Goal: Find contact information: Obtain details needed to contact an individual or organization

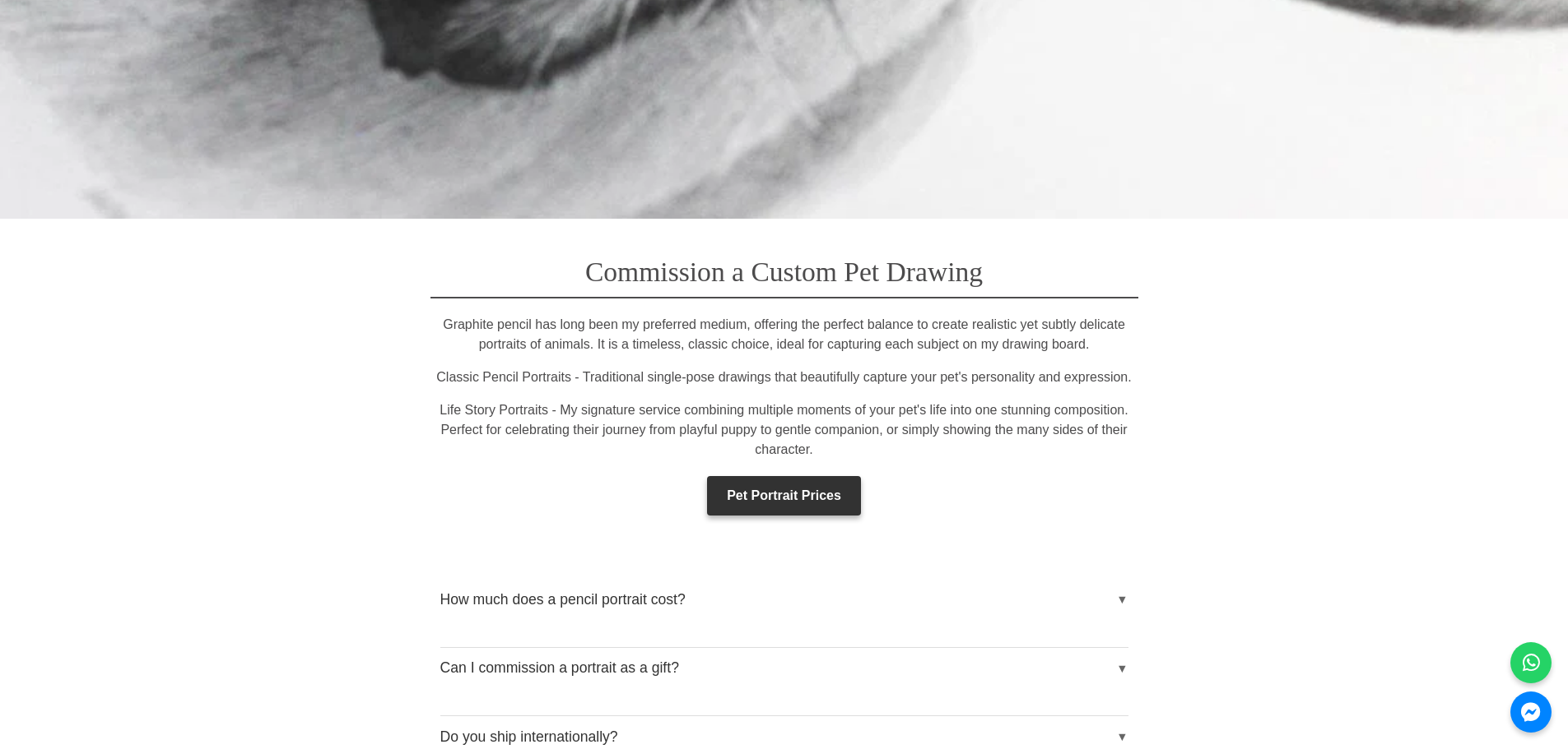
scroll to position [2549, 0]
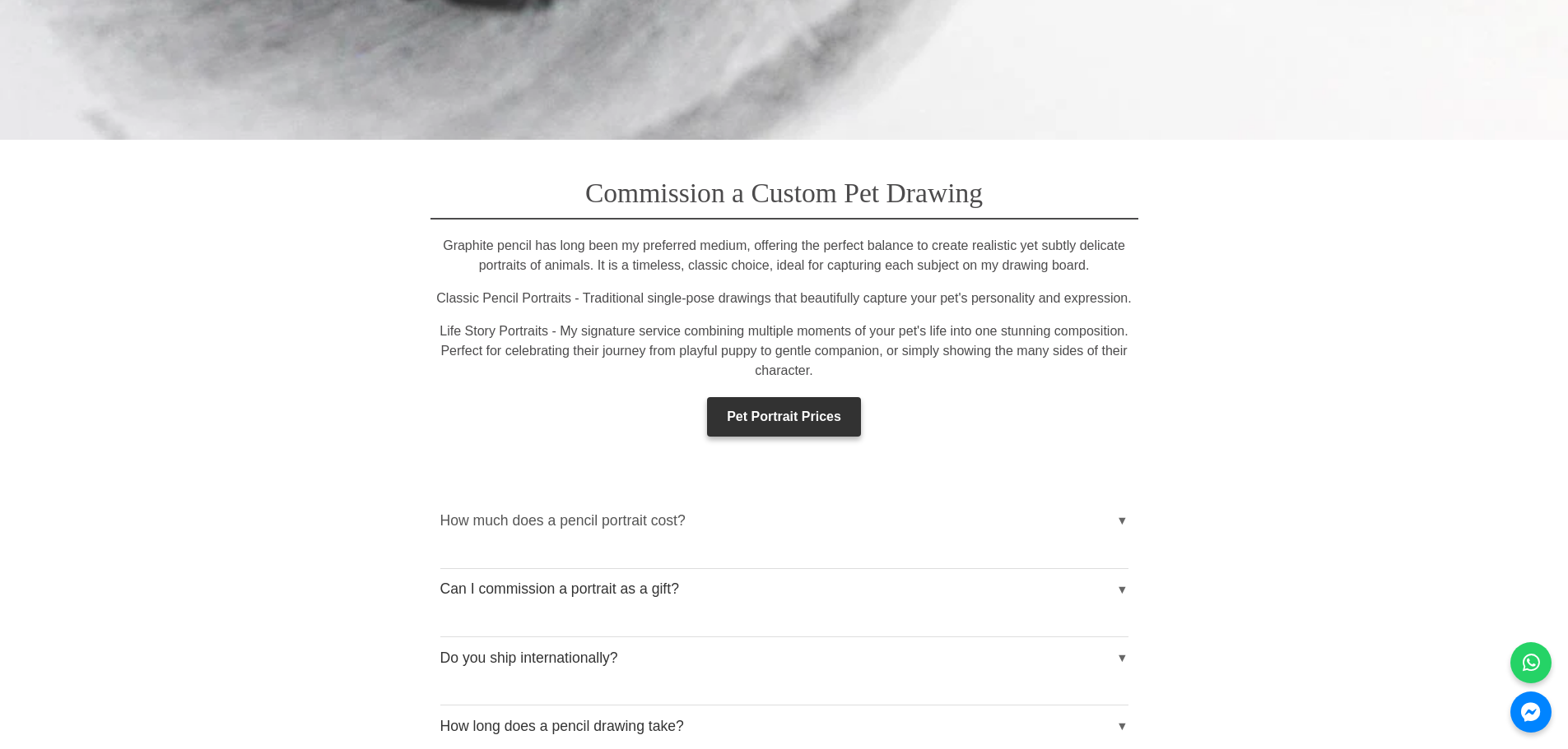
click at [1123, 500] on button "How much does a pencil portrait cost?" at bounding box center [784, 520] width 688 height 41
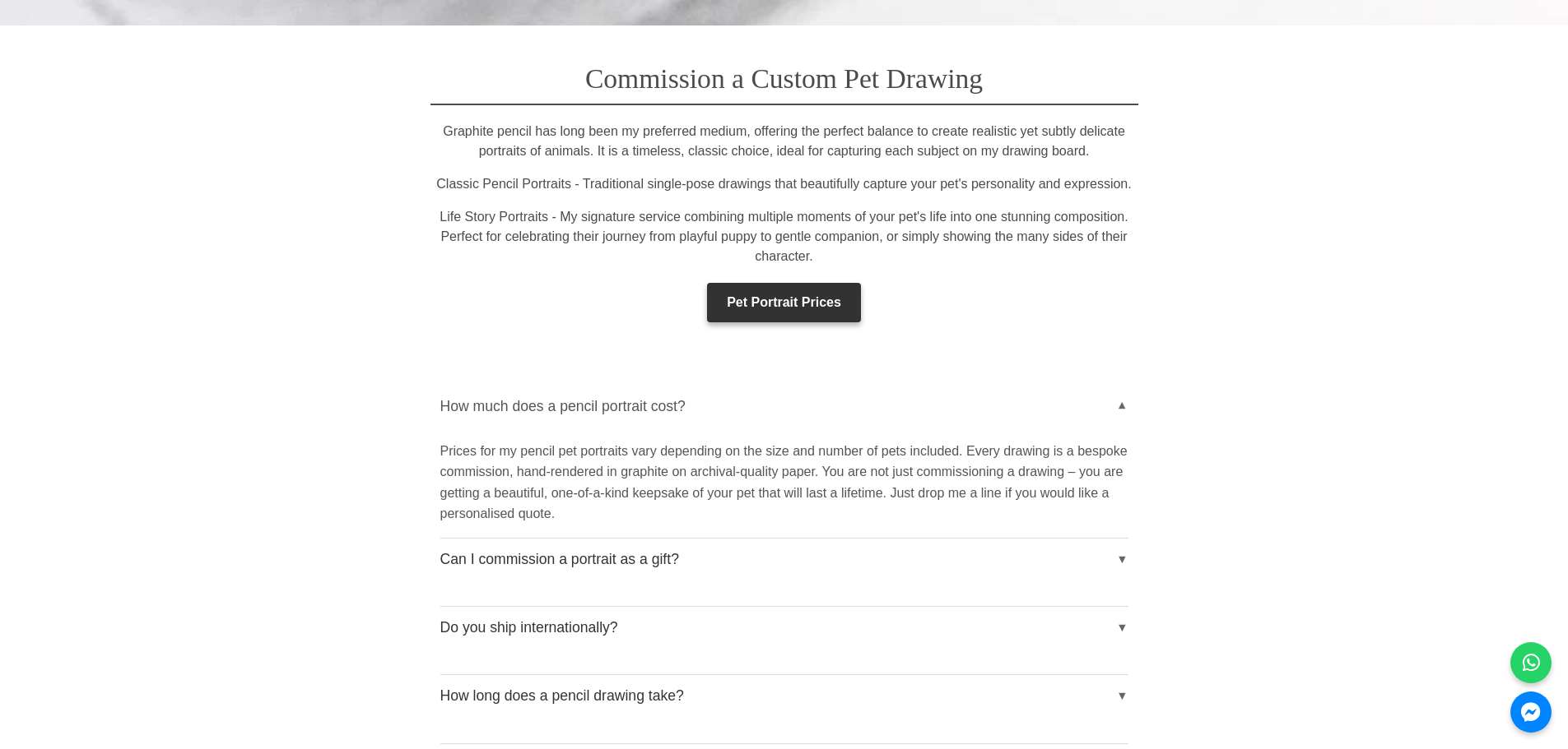
scroll to position [2714, 0]
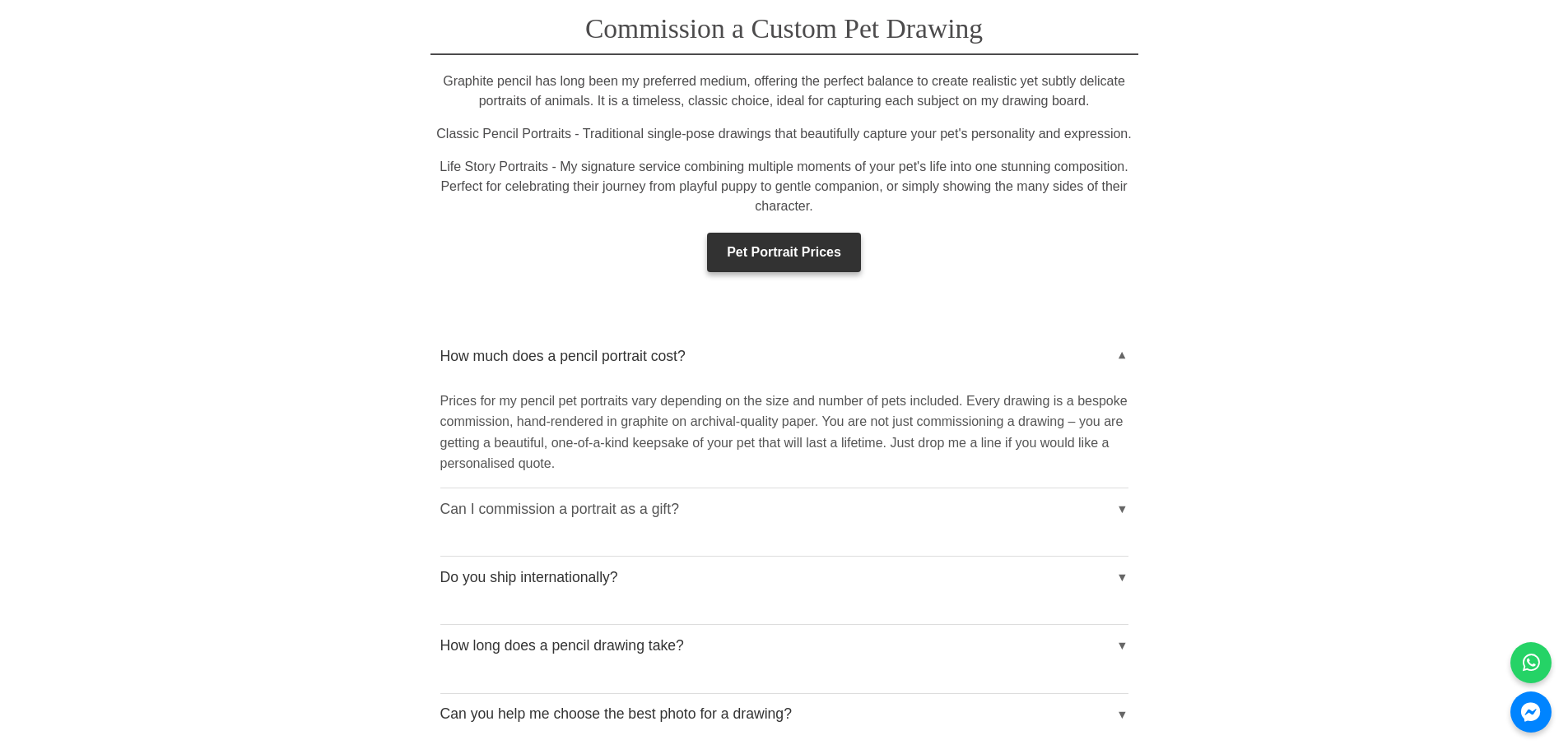
click at [1122, 489] on button "Can I commission a portrait as a gift?" at bounding box center [784, 509] width 688 height 41
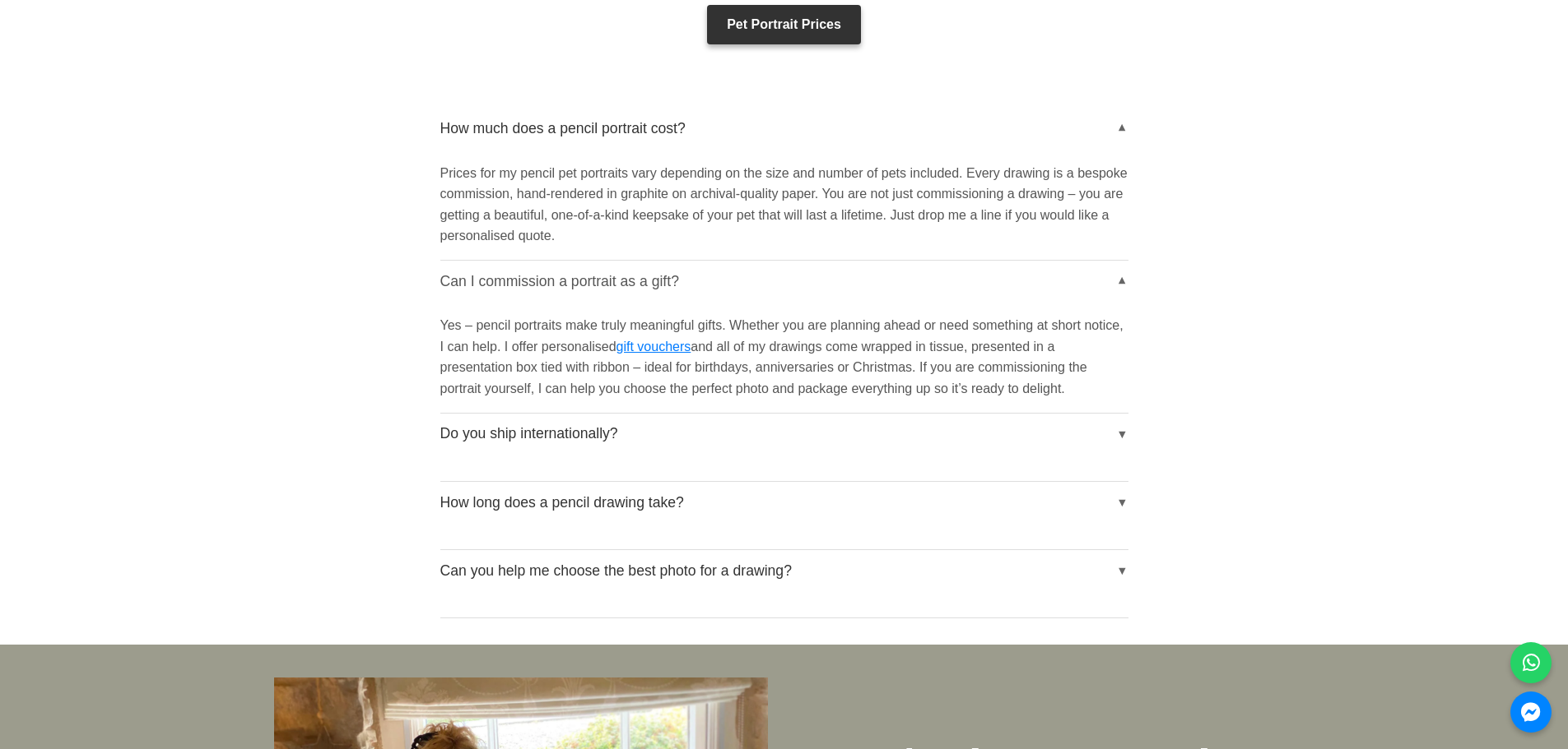
scroll to position [2961, 0]
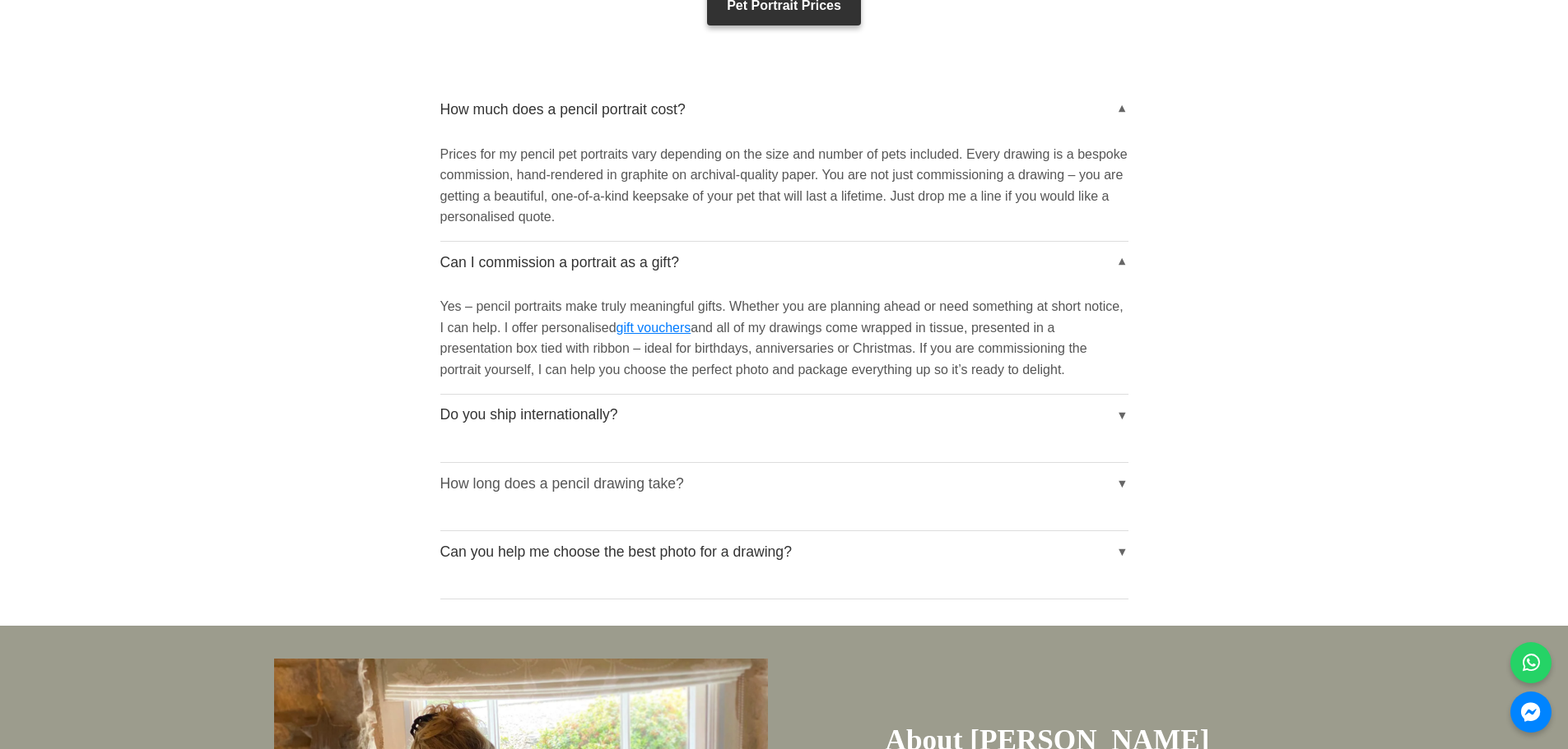
click at [1120, 463] on button "How long does a pencil drawing take?" at bounding box center [784, 483] width 688 height 41
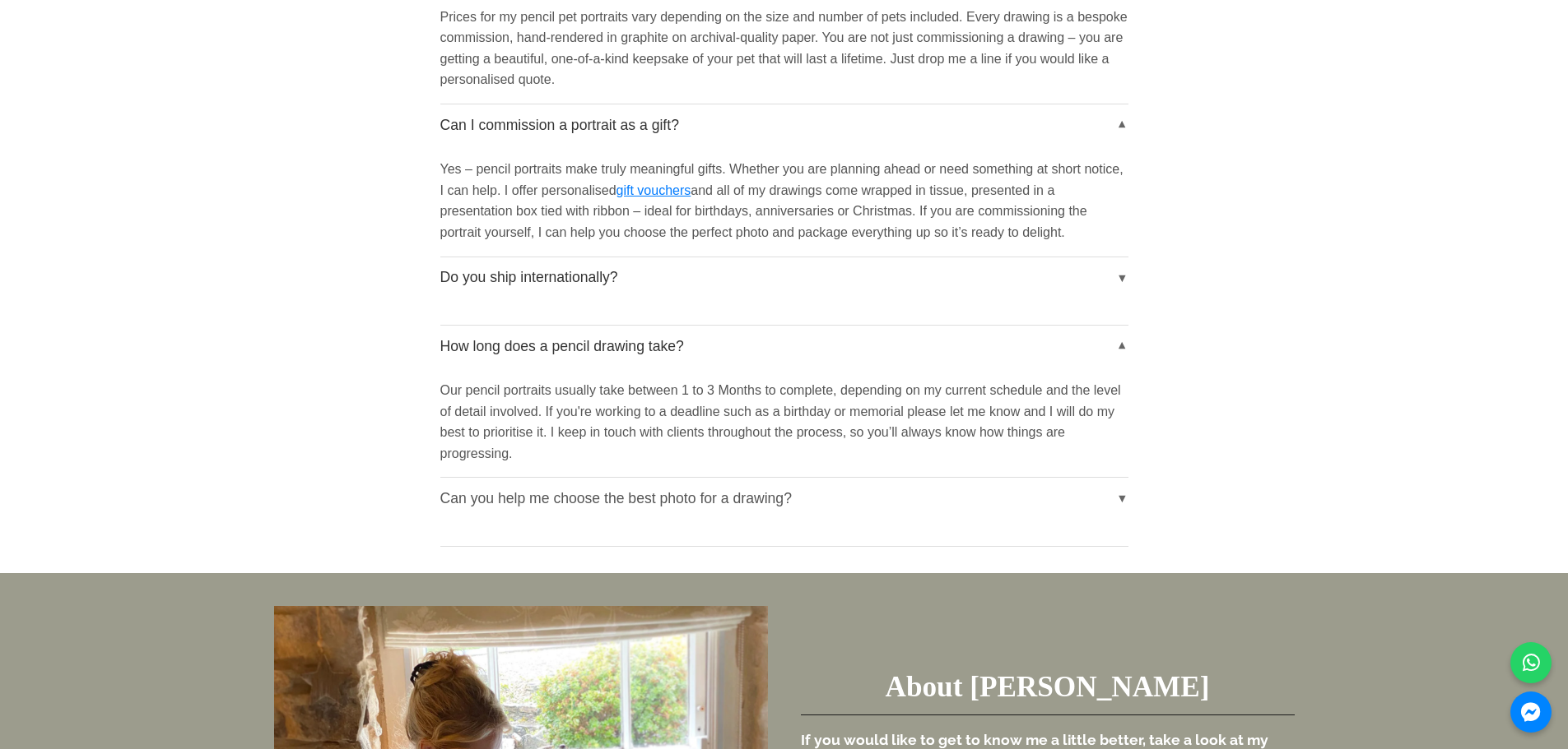
scroll to position [3125, 0]
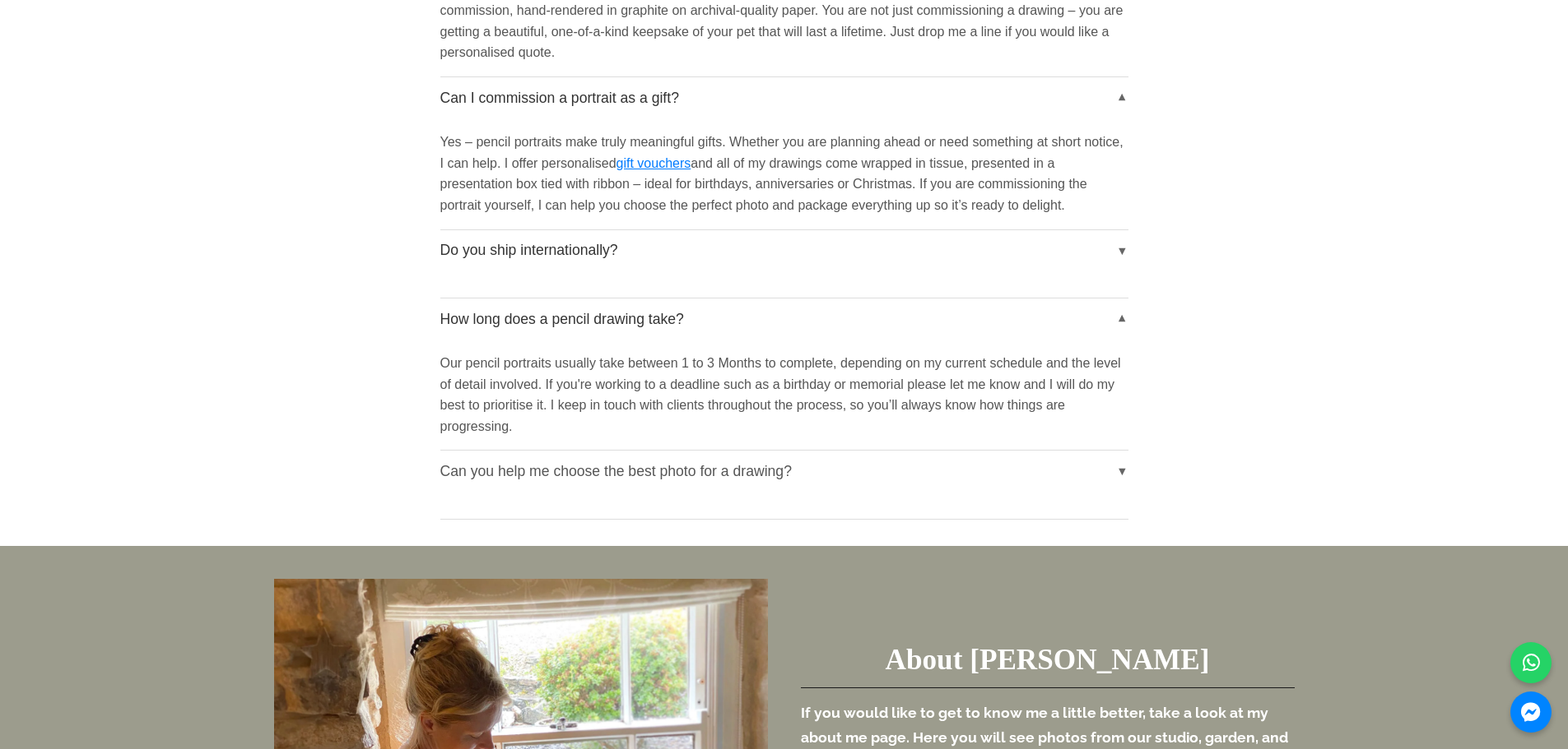
click at [1126, 450] on button "Can you help me choose the best photo for a drawing?" at bounding box center [784, 471] width 688 height 41
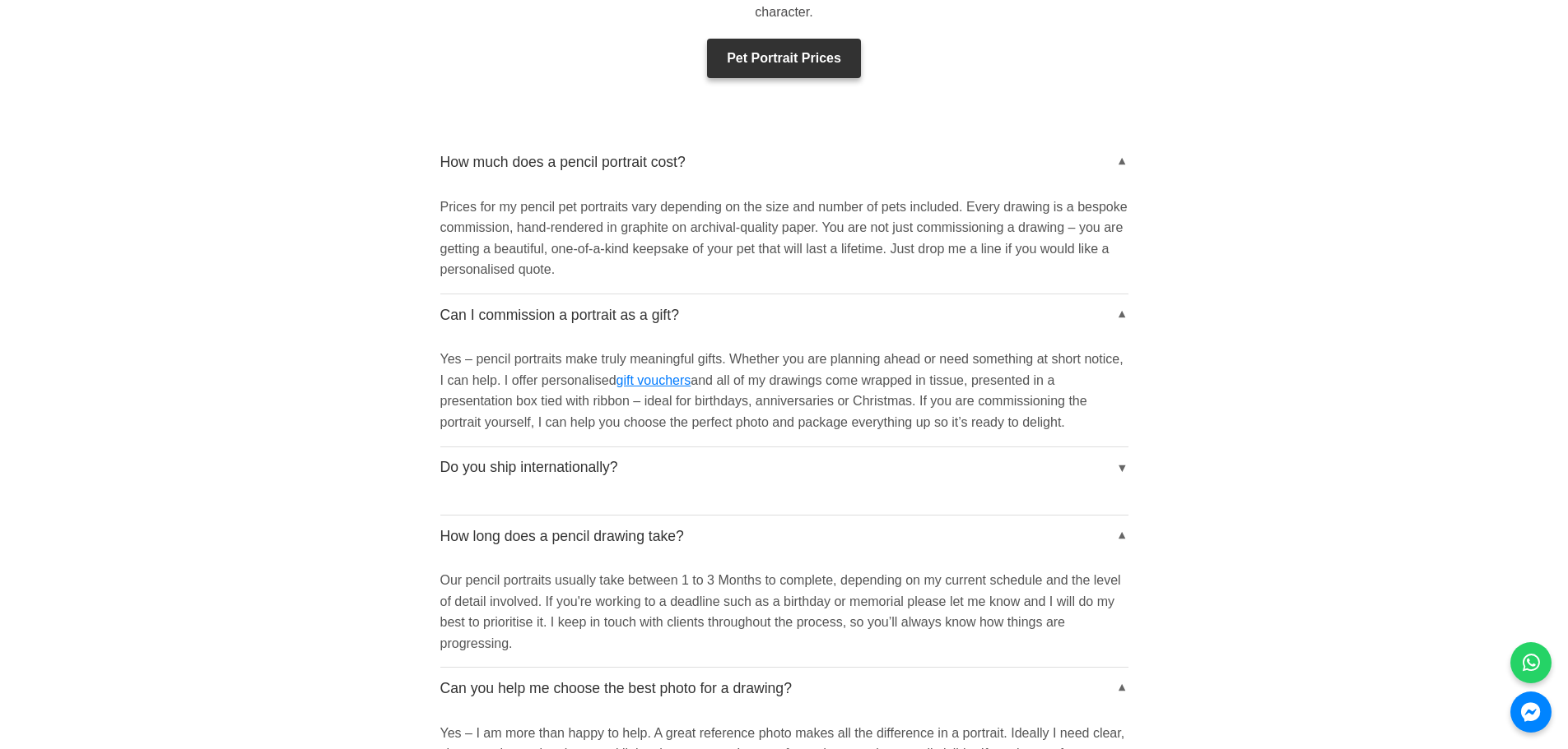
scroll to position [2869, 0]
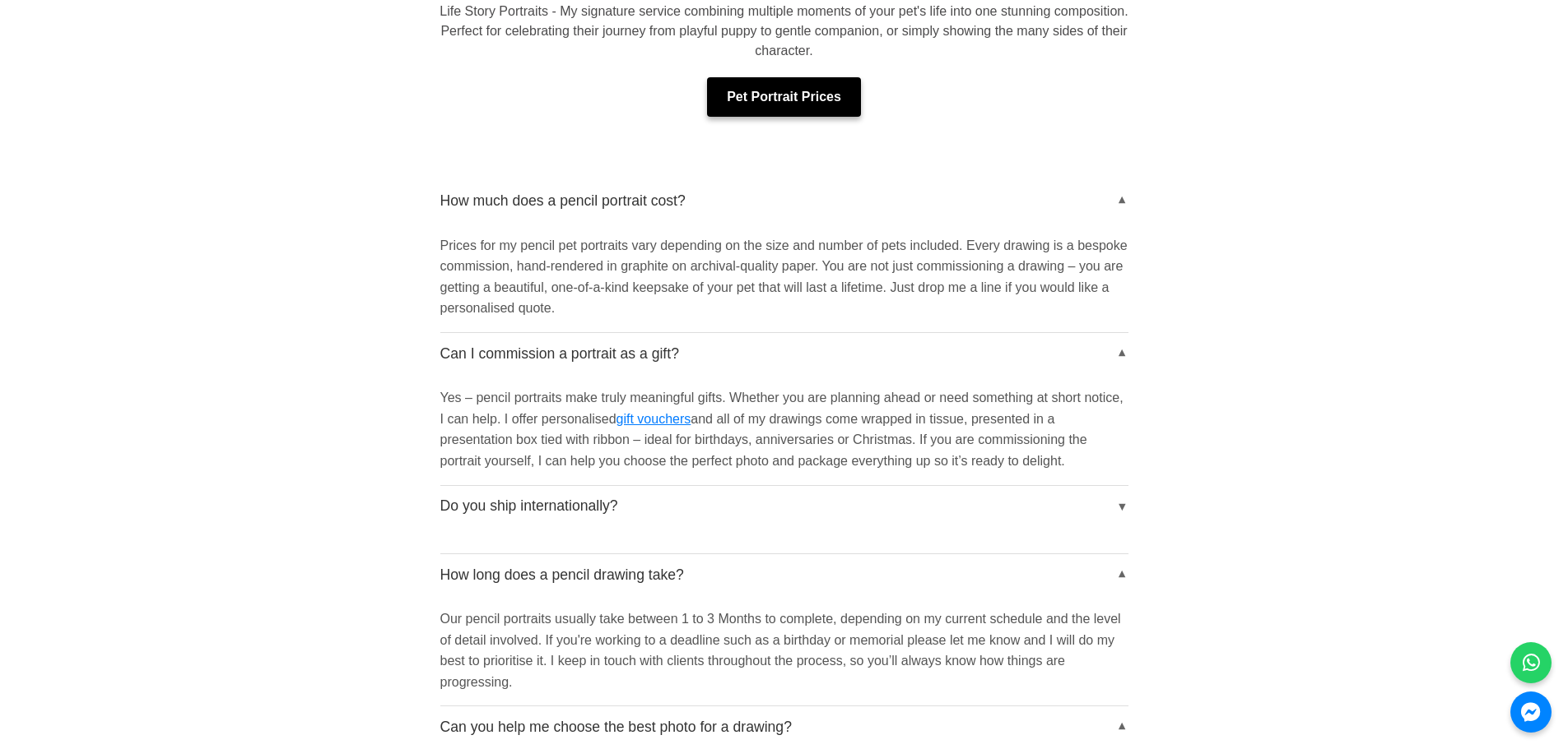
click at [775, 78] on link "Pet Portrait Prices" at bounding box center [784, 97] width 154 height 39
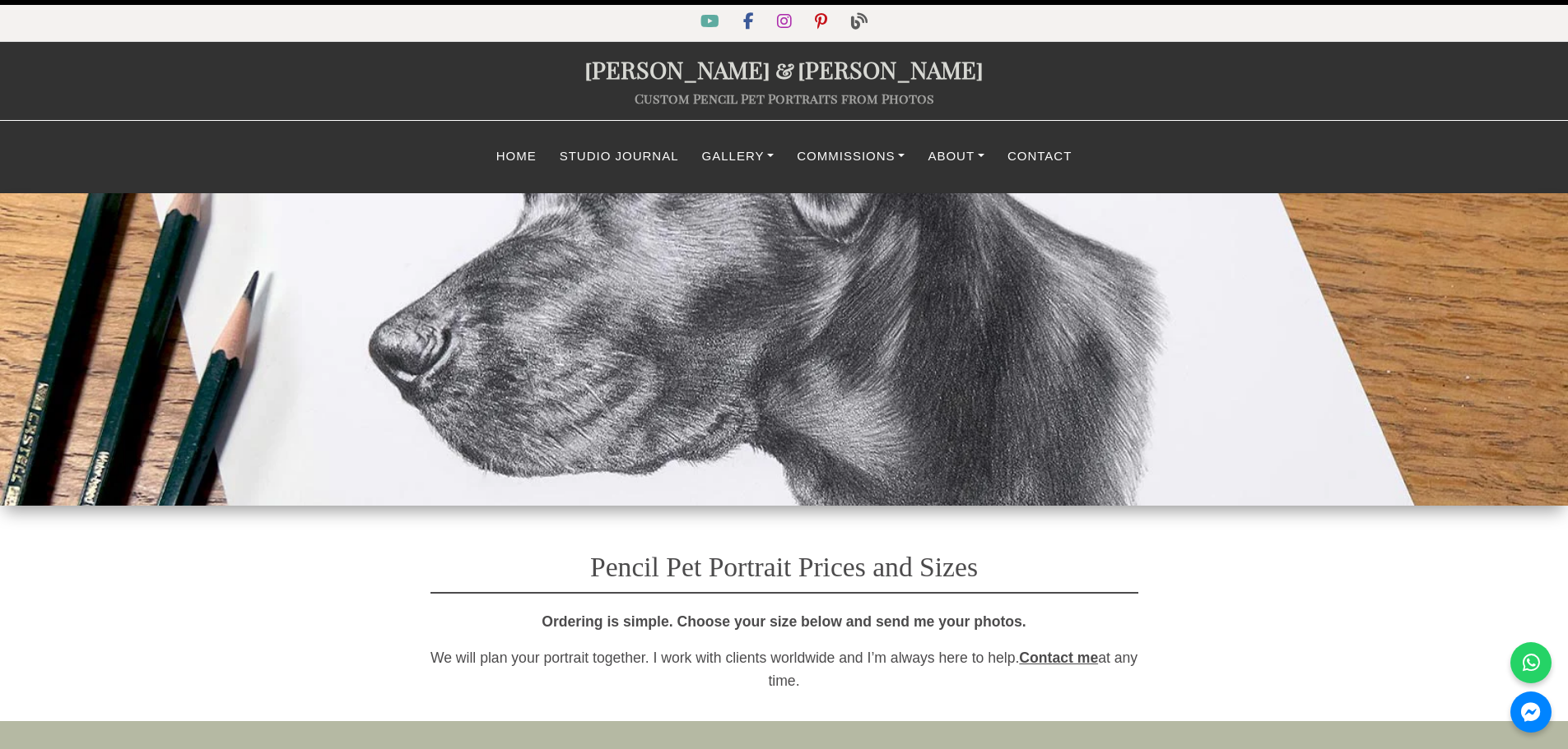
select select "GBP"
click at [1020, 162] on link "Contact" at bounding box center [1040, 156] width 87 height 32
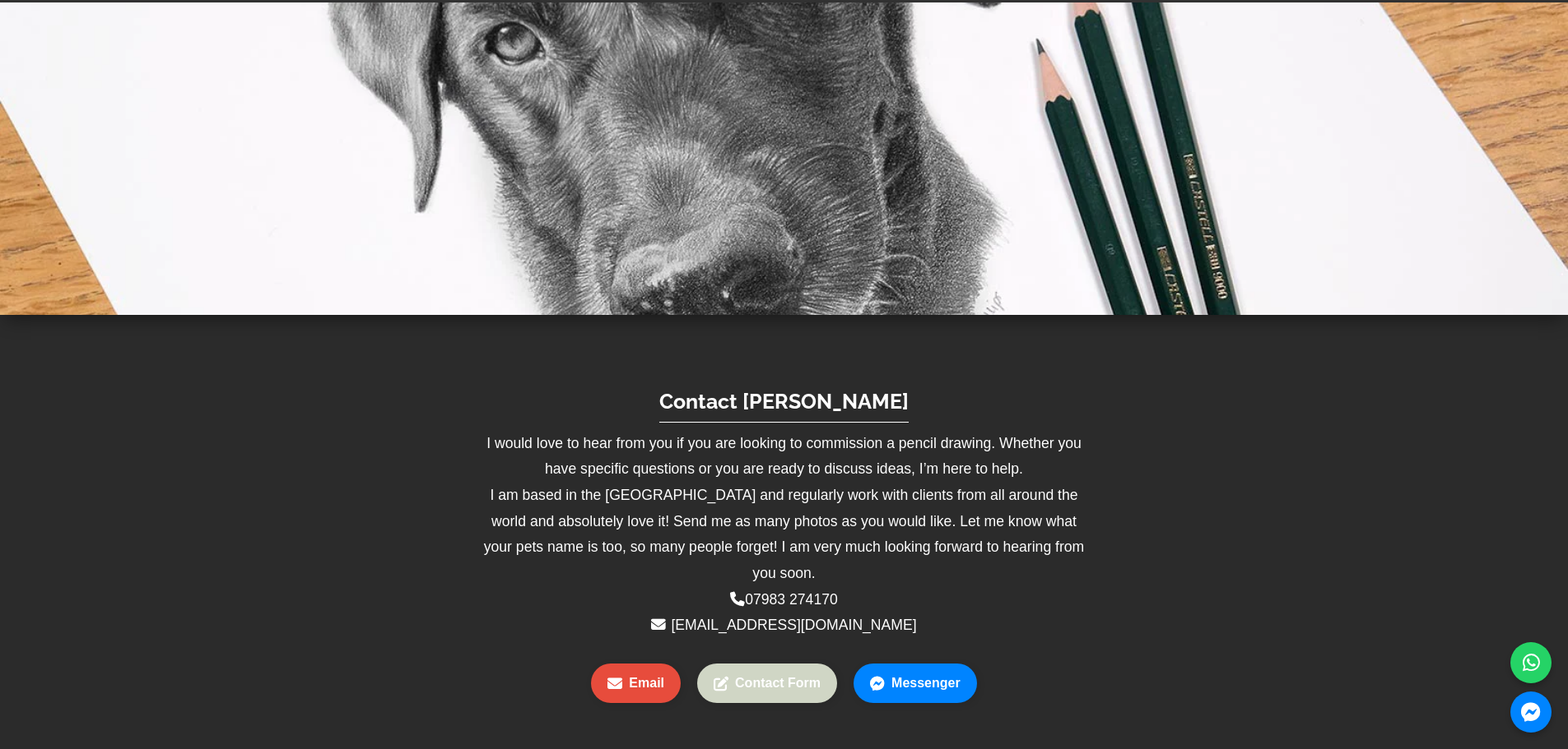
scroll to position [247, 0]
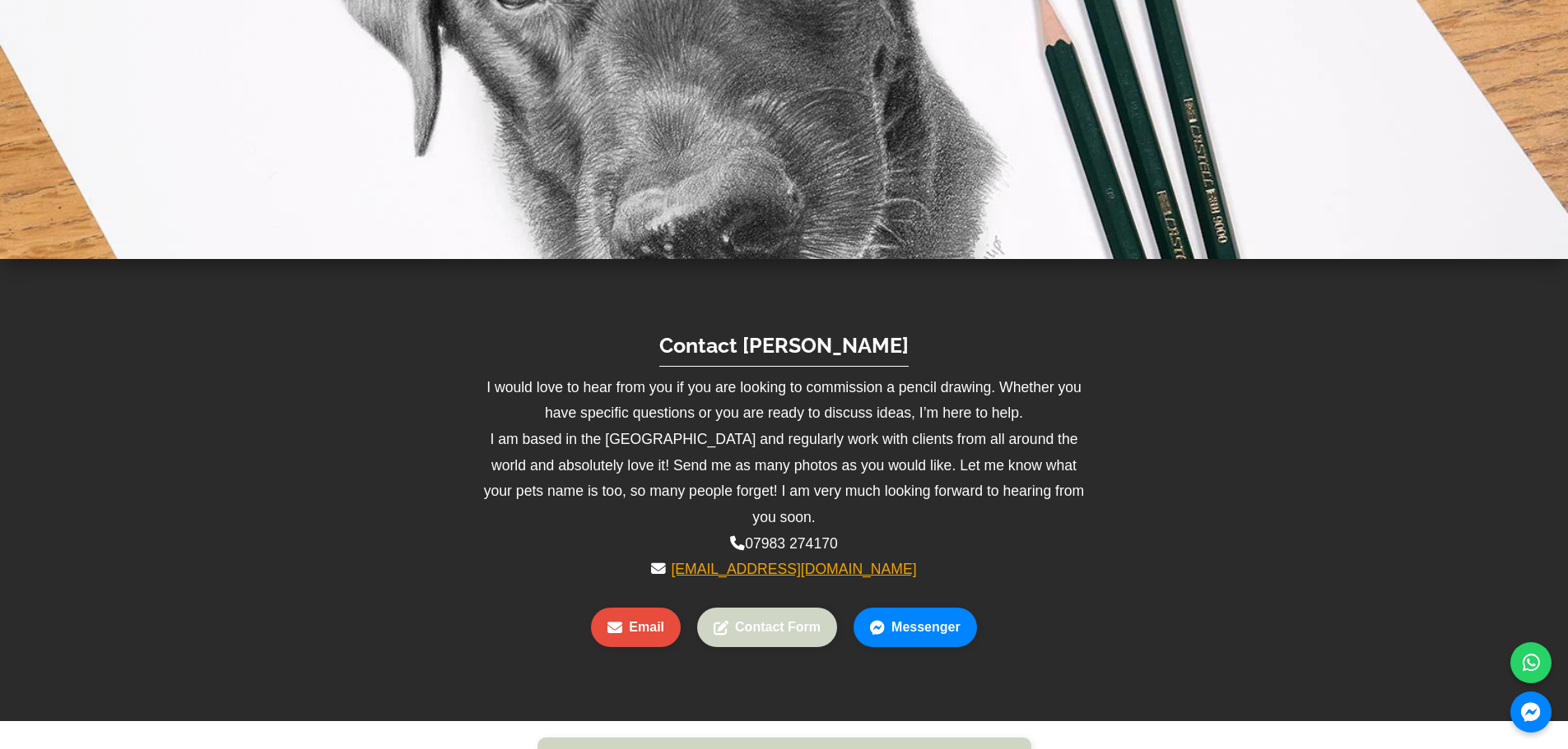
click at [758, 561] on link "petportraitenquiry@gmail.com" at bounding box center [793, 569] width 245 height 17
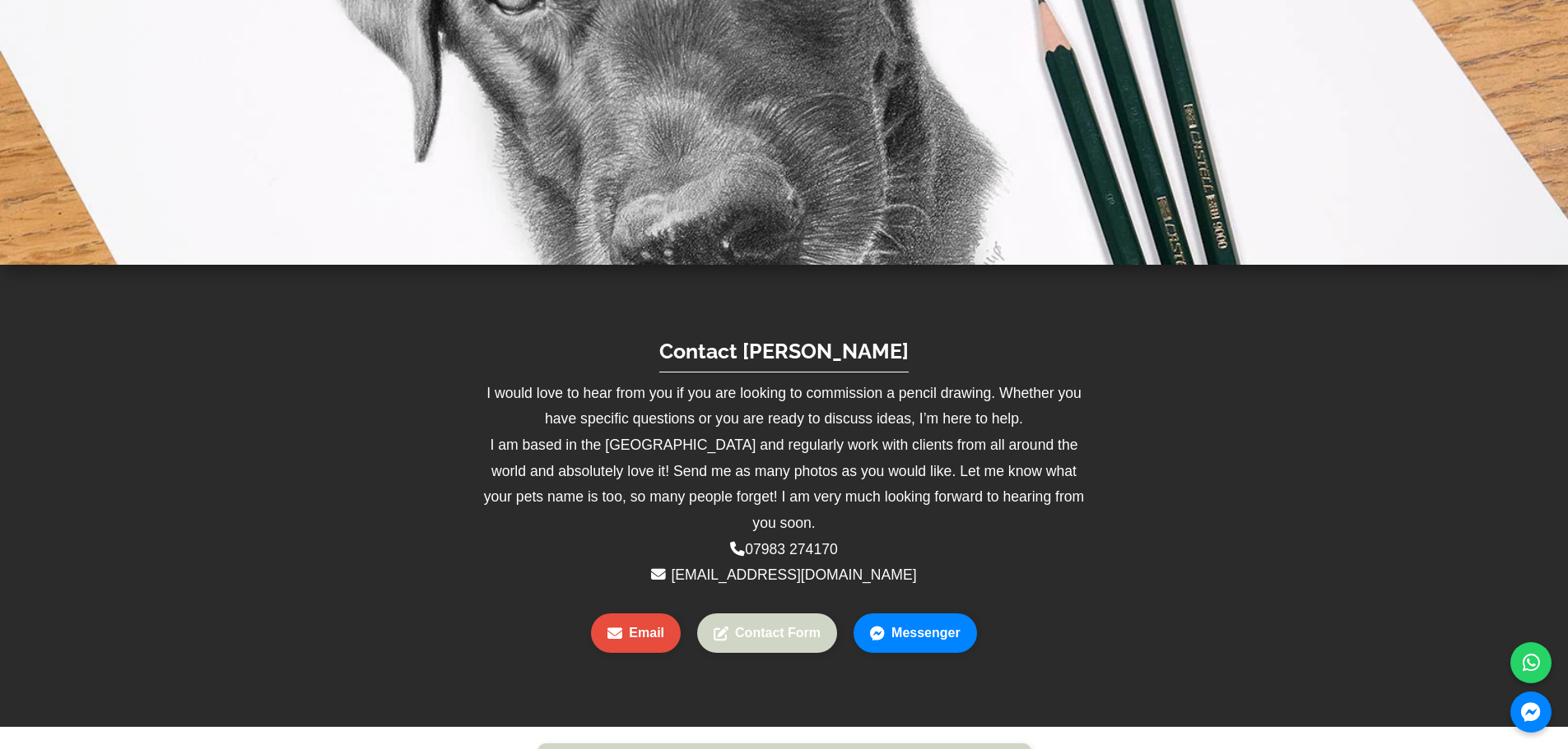
scroll to position [493, 0]
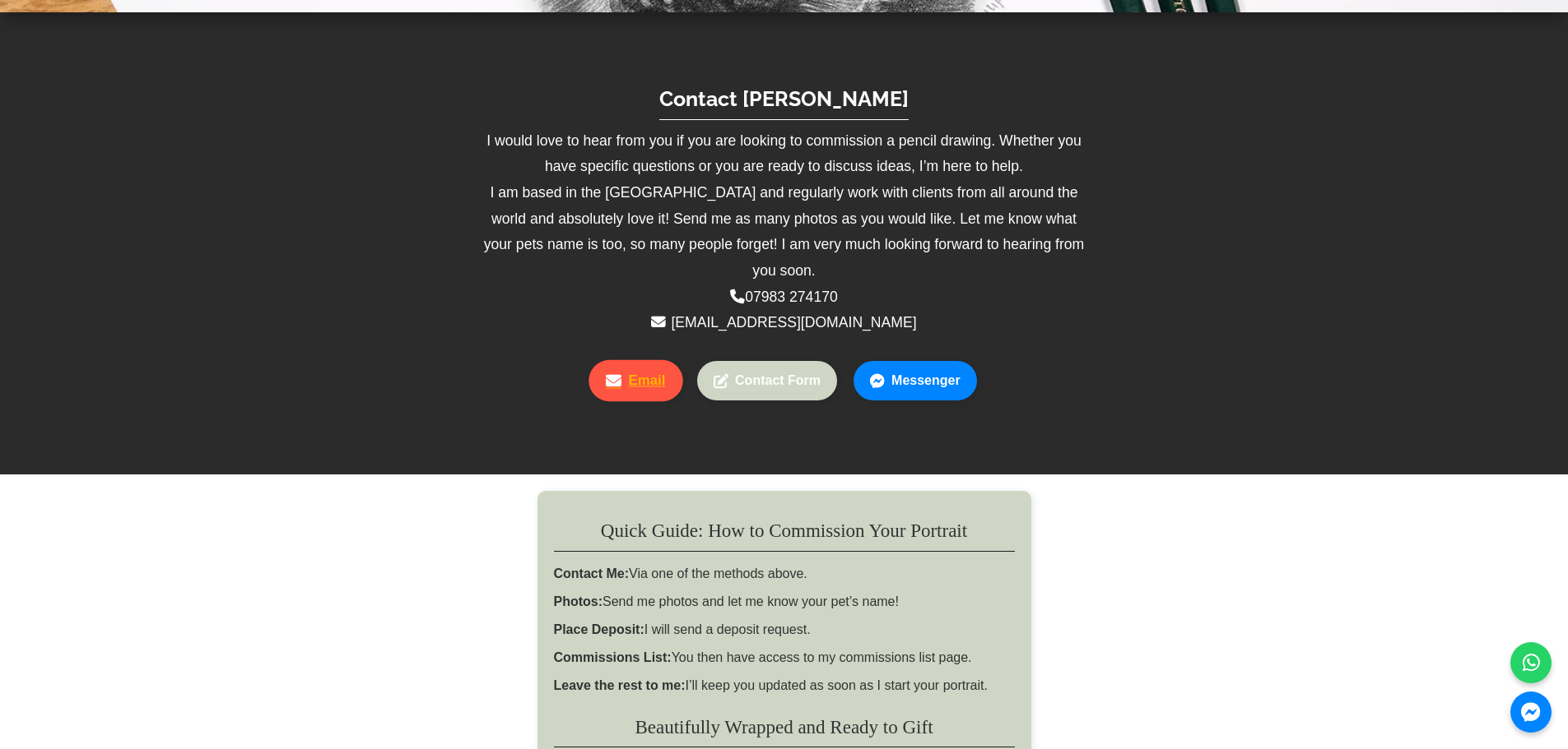
click at [639, 361] on link "Email" at bounding box center [636, 381] width 93 height 41
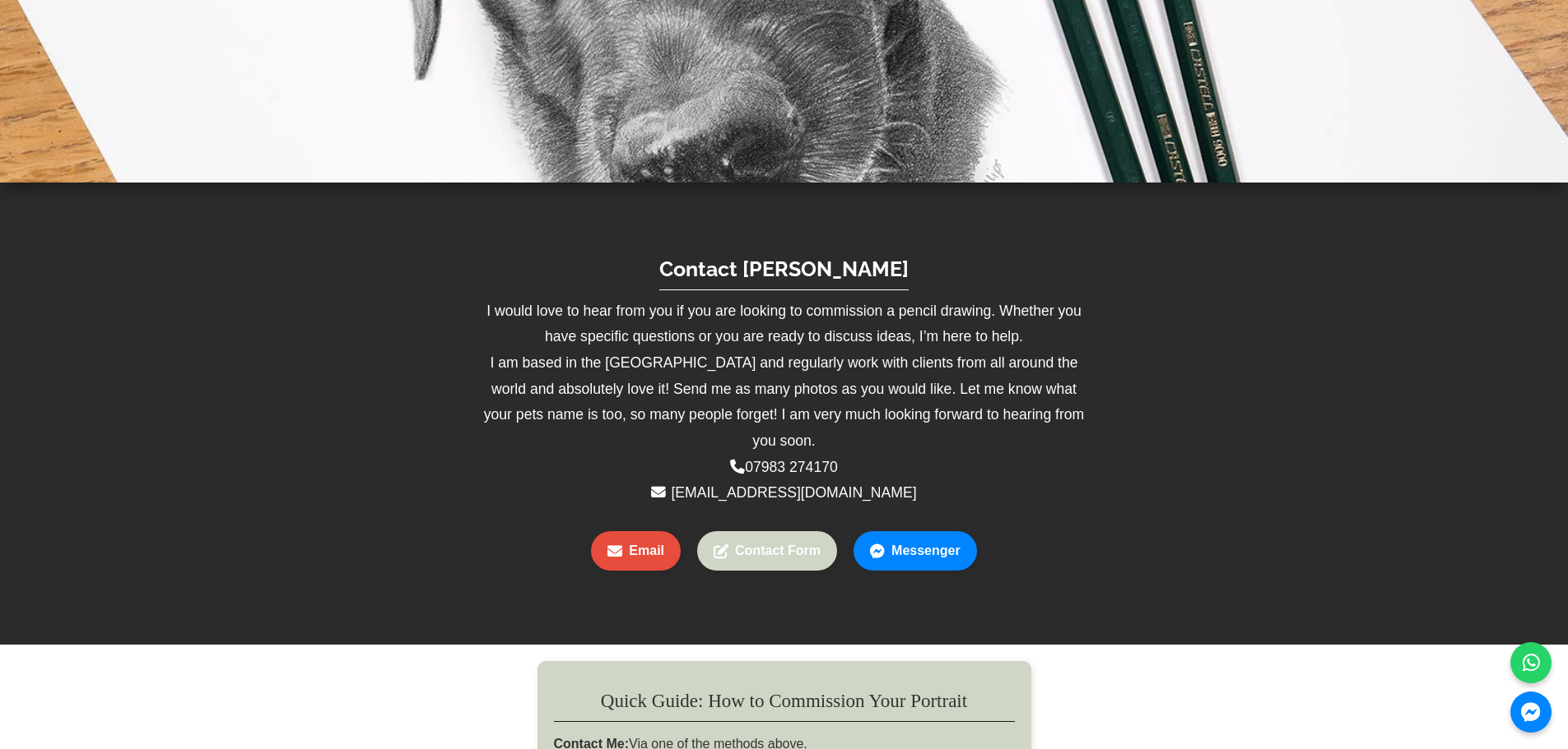
scroll to position [0, 0]
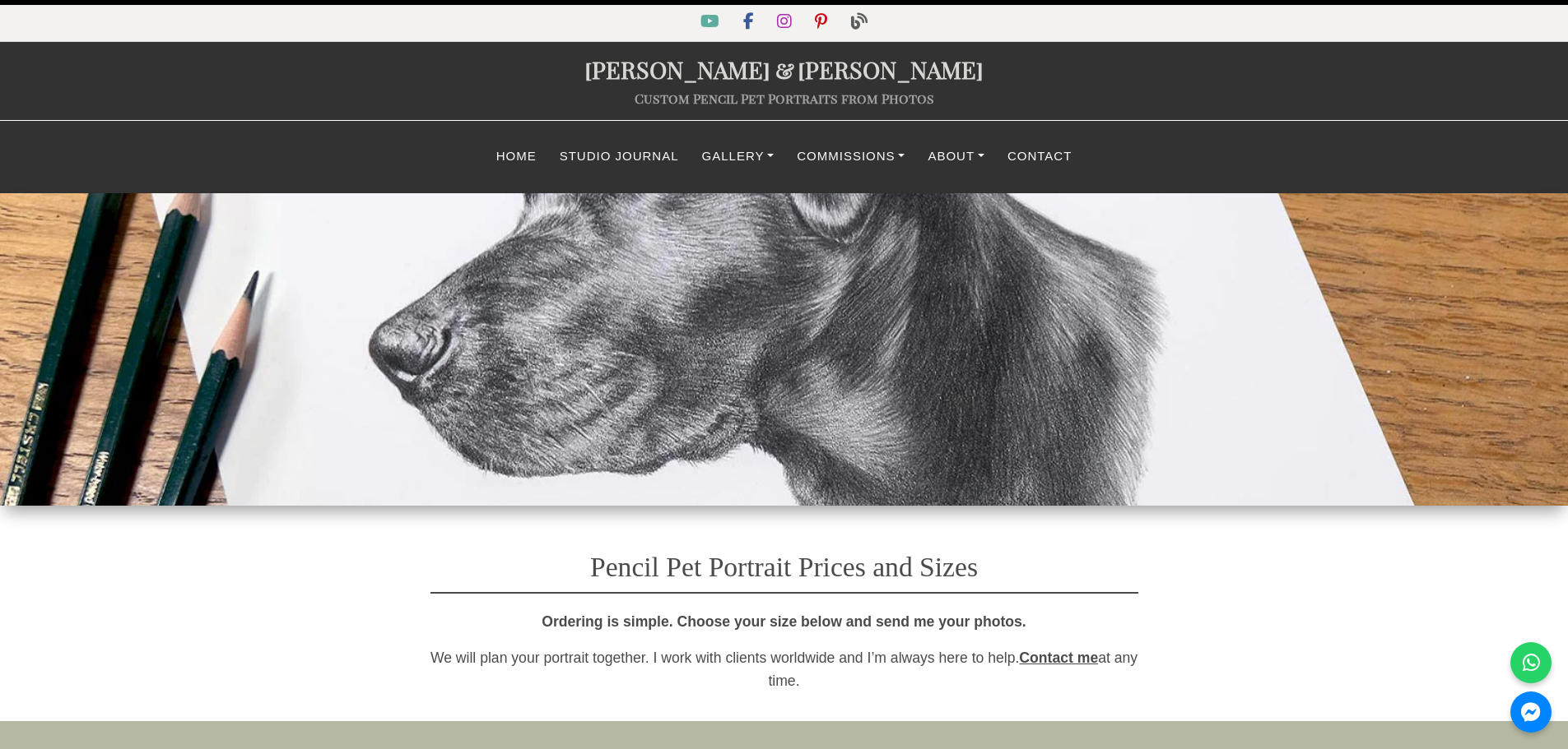
select select "GBP"
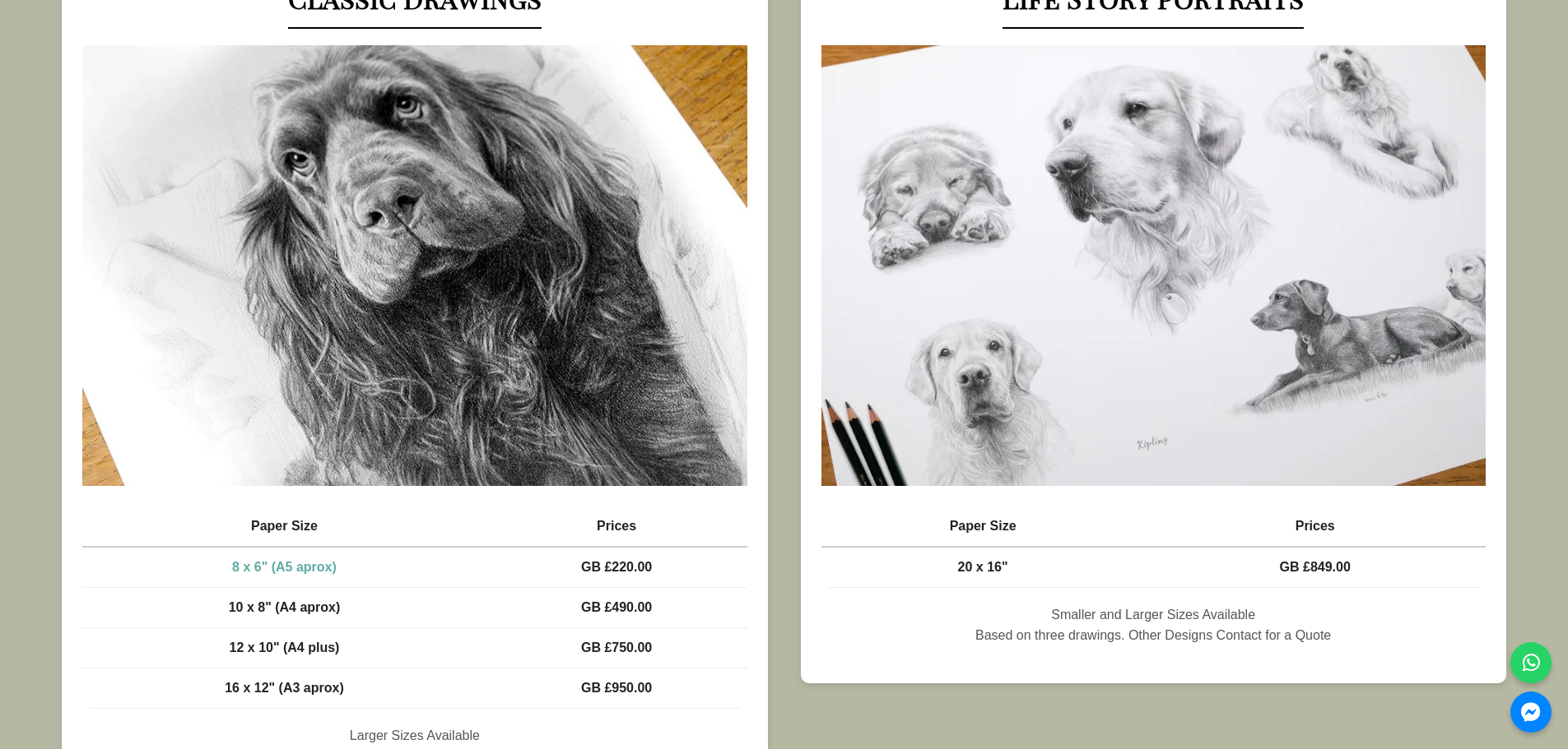
scroll to position [822, 0]
